Goal: Navigation & Orientation: Find specific page/section

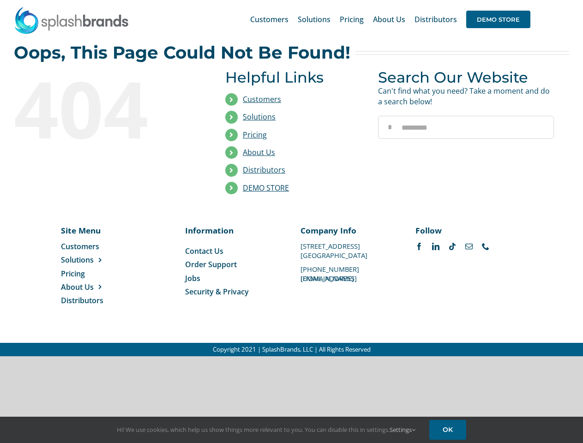
click at [291, 178] on li "Distributors" at bounding box center [294, 170] width 139 height 18
click at [526, 0] on div "Search for: * Customers Solutions Stores New Hire Kits Manufacturing Store Mark…" at bounding box center [291, 19] width 555 height 39
click at [498, 19] on span "DEMO STORE" at bounding box center [498, 20] width 64 height 18
click at [266, 188] on link "DEMO STORE" at bounding box center [266, 188] width 46 height 10
click at [92, 260] on span "Solutions" at bounding box center [77, 260] width 33 height 10
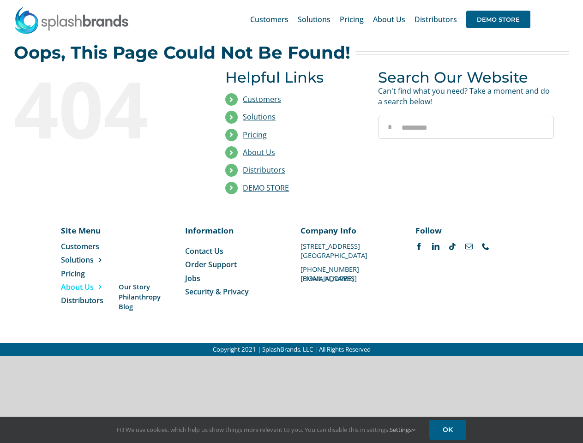
click at [92, 287] on span "About Us" at bounding box center [77, 287] width 33 height 10
click at [403, 430] on link "Settings" at bounding box center [402, 429] width 26 height 8
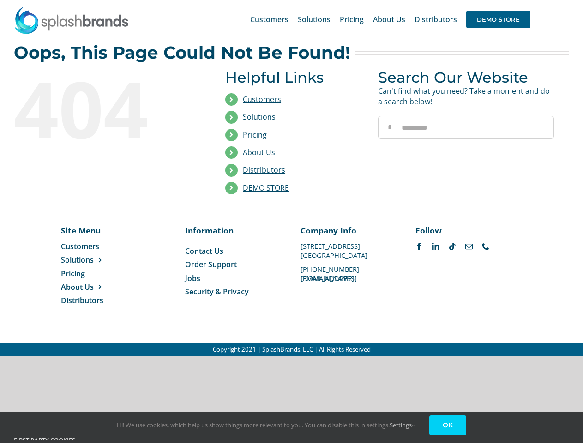
click at [449, 430] on div "Hi! We use cookies, which help us show things more relevant to you. You can dis…" at bounding box center [291, 427] width 583 height 31
